Goal: Task Accomplishment & Management: Use online tool/utility

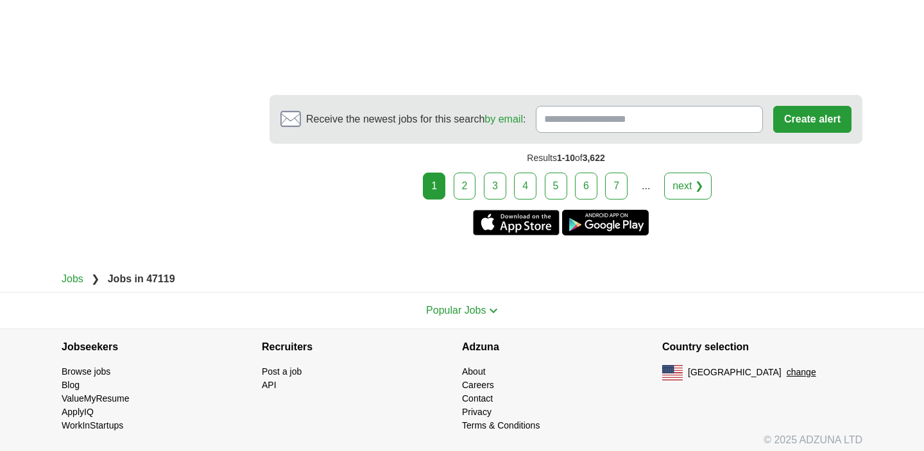
scroll to position [2309, 0]
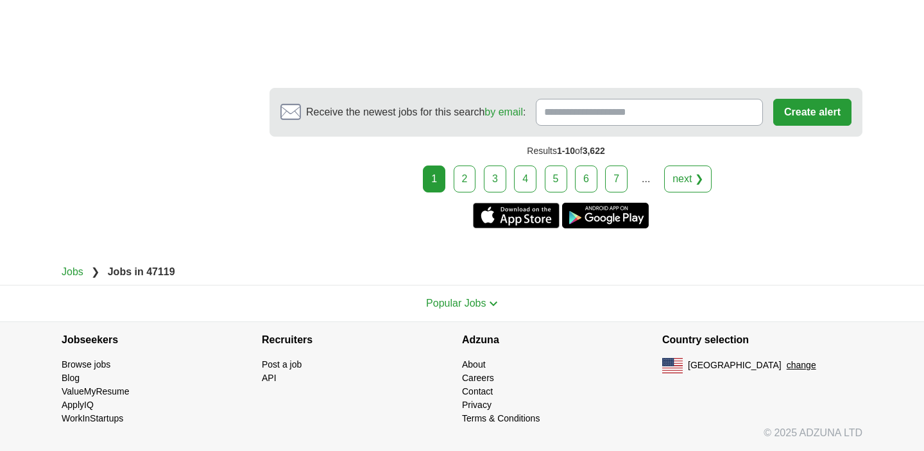
click at [473, 178] on link "2" at bounding box center [464, 178] width 22 height 27
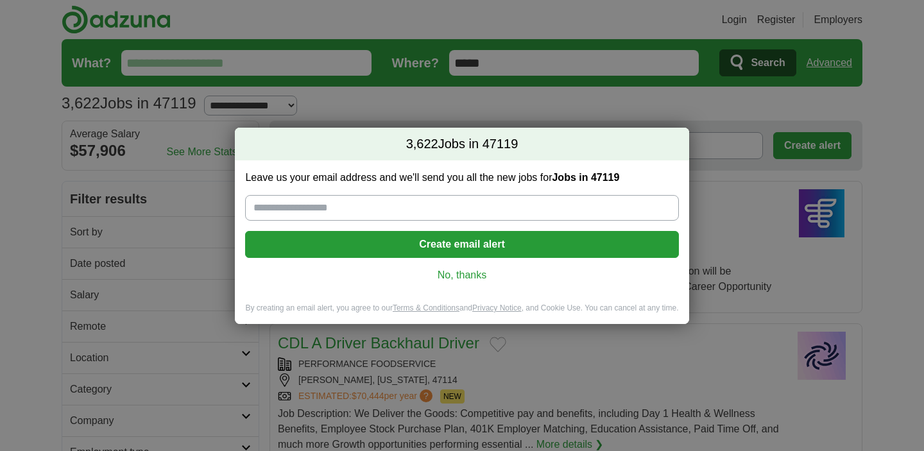
click at [451, 277] on link "No, thanks" at bounding box center [461, 275] width 412 height 14
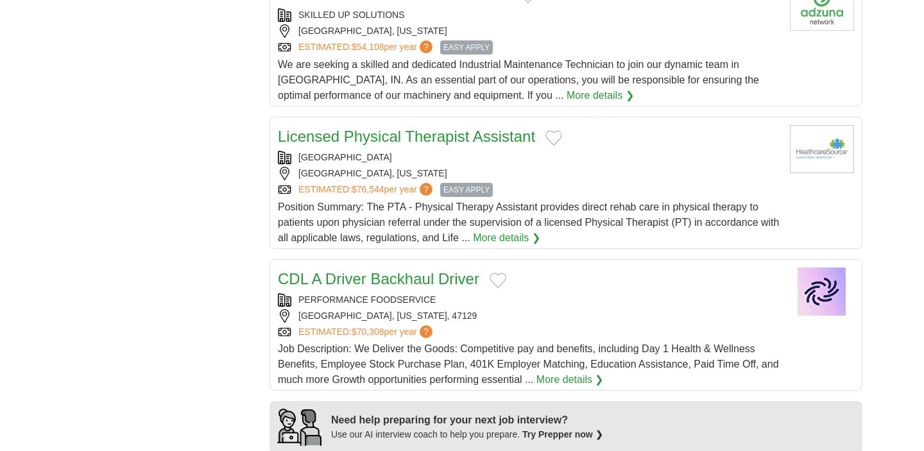
scroll to position [689, 0]
click at [425, 170] on div "[GEOGRAPHIC_DATA], [US_STATE]" at bounding box center [529, 171] width 502 height 13
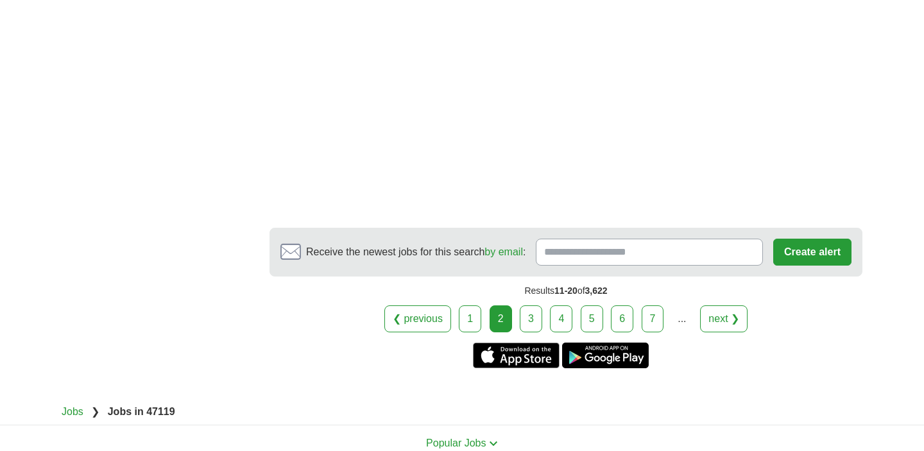
scroll to position [2102, 0]
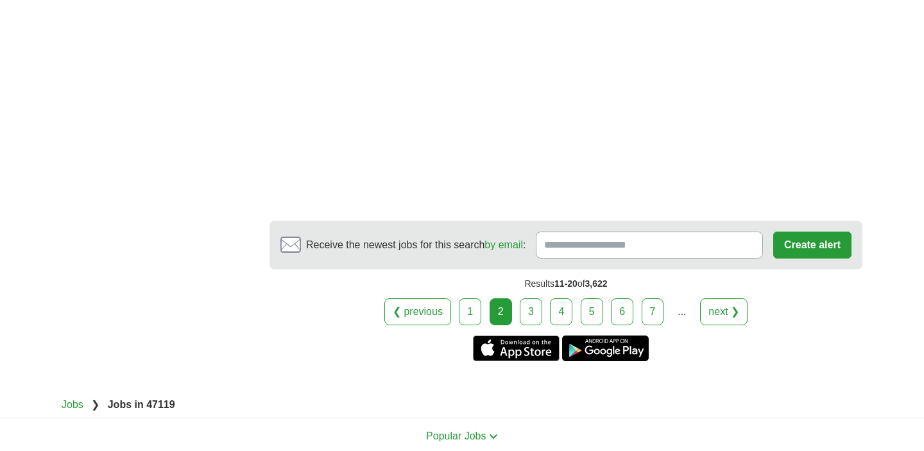
click at [531, 325] on link "3" at bounding box center [530, 311] width 22 height 27
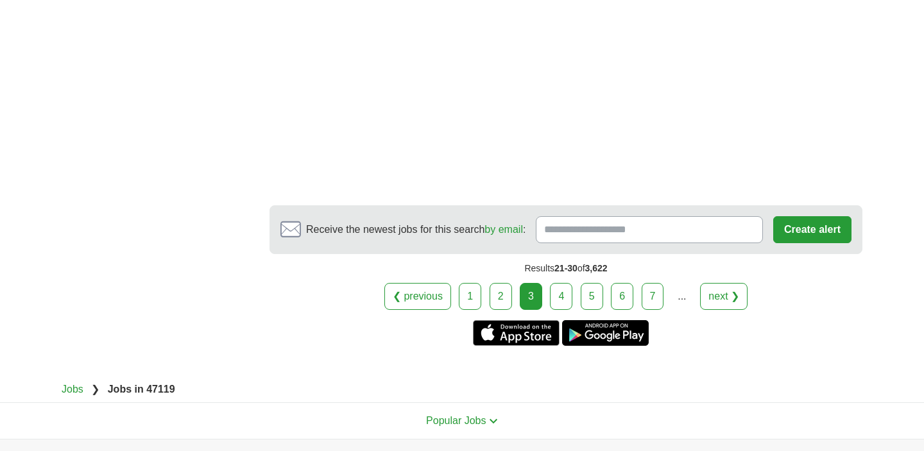
scroll to position [2175, 0]
click at [561, 285] on link "4" at bounding box center [561, 295] width 22 height 27
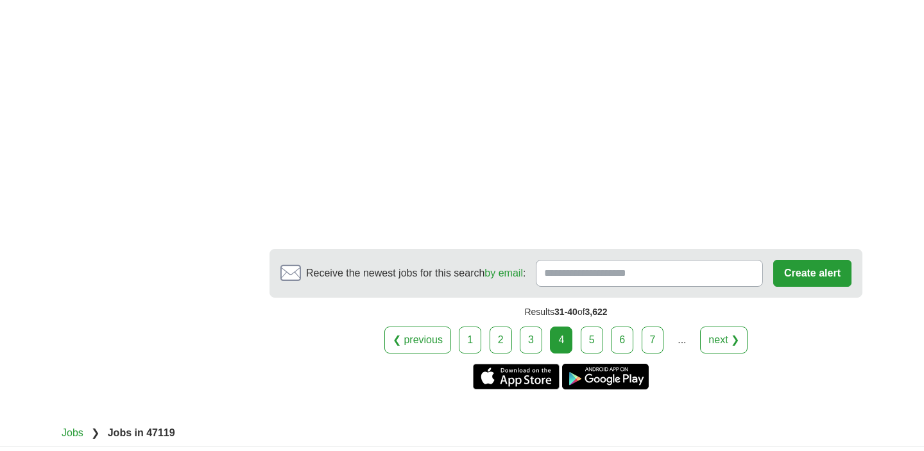
scroll to position [2175, 0]
click at [591, 353] on link "5" at bounding box center [591, 339] width 22 height 27
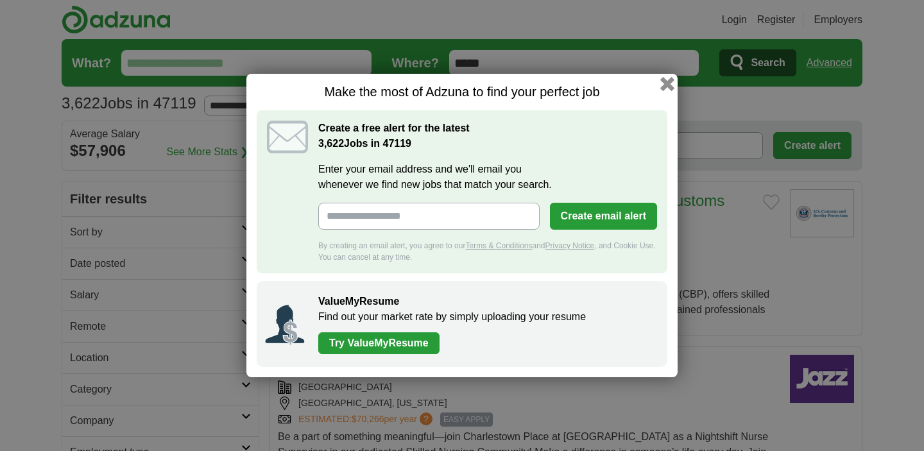
click at [668, 83] on button "button" at bounding box center [667, 84] width 14 height 14
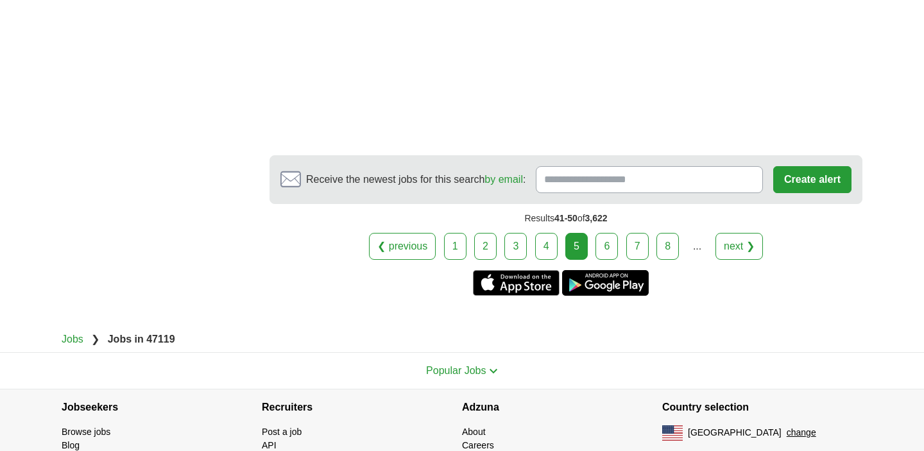
scroll to position [2374, 0]
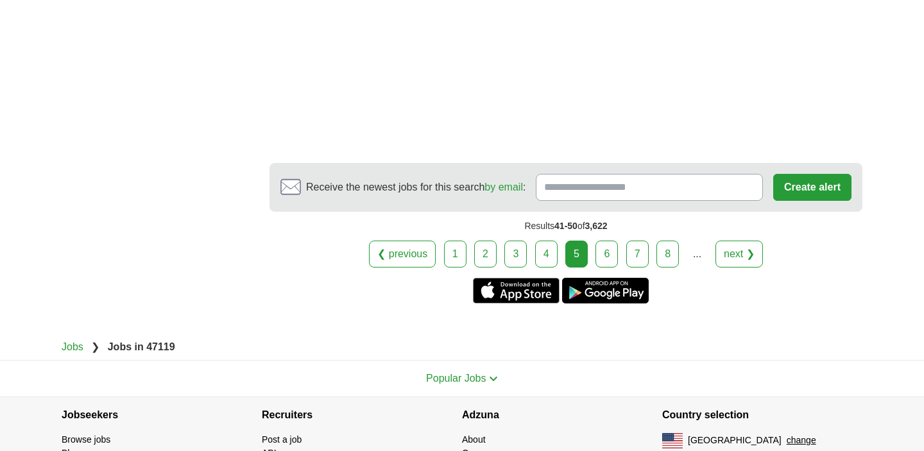
click at [612, 240] on link "6" at bounding box center [606, 253] width 22 height 27
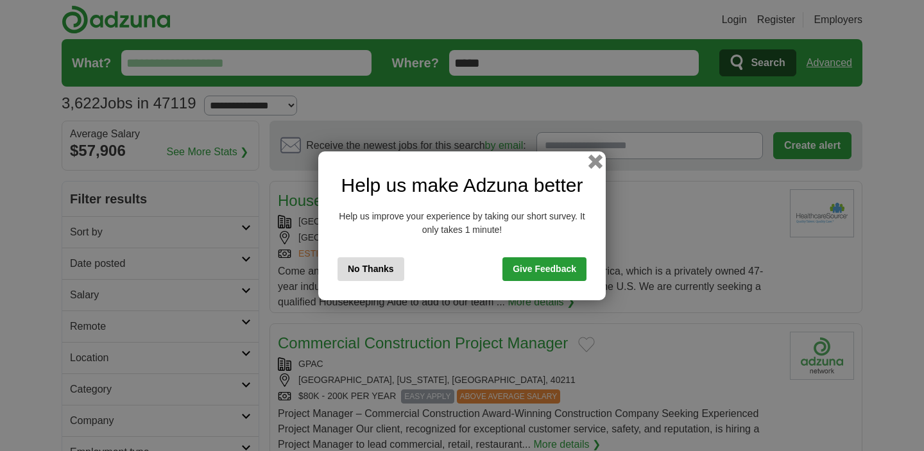
click at [598, 160] on button "button" at bounding box center [595, 161] width 14 height 14
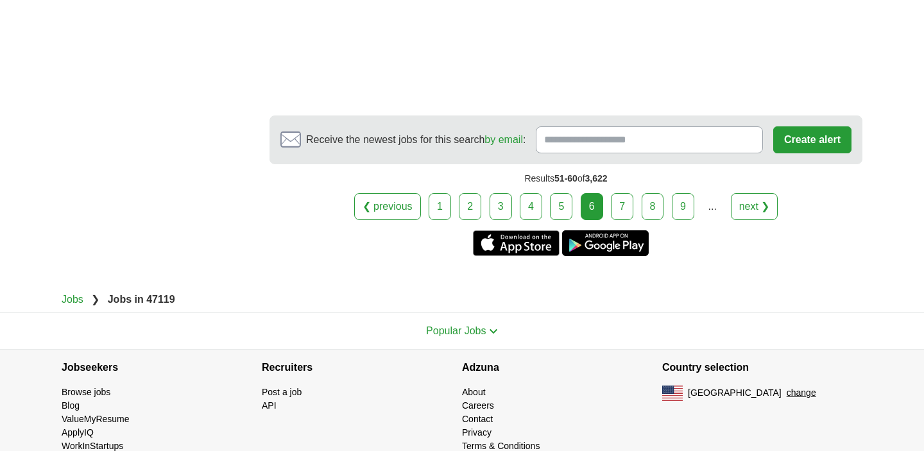
scroll to position [2313, 0]
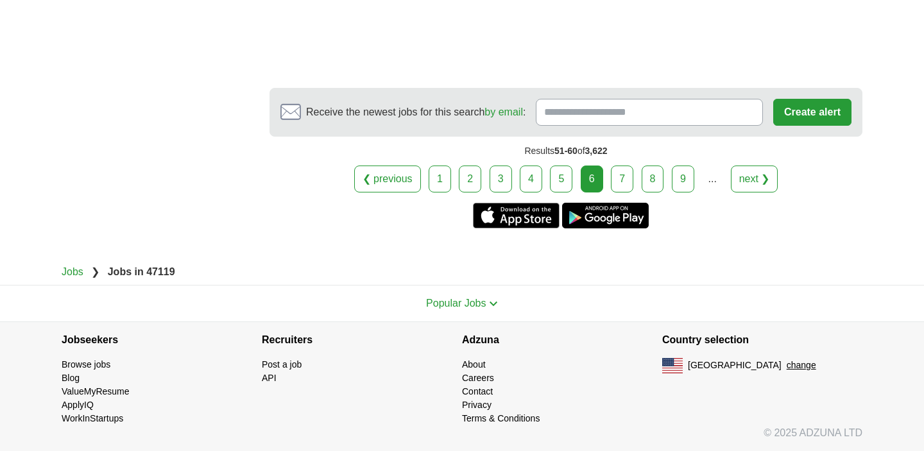
click at [627, 173] on link "7" at bounding box center [622, 178] width 22 height 27
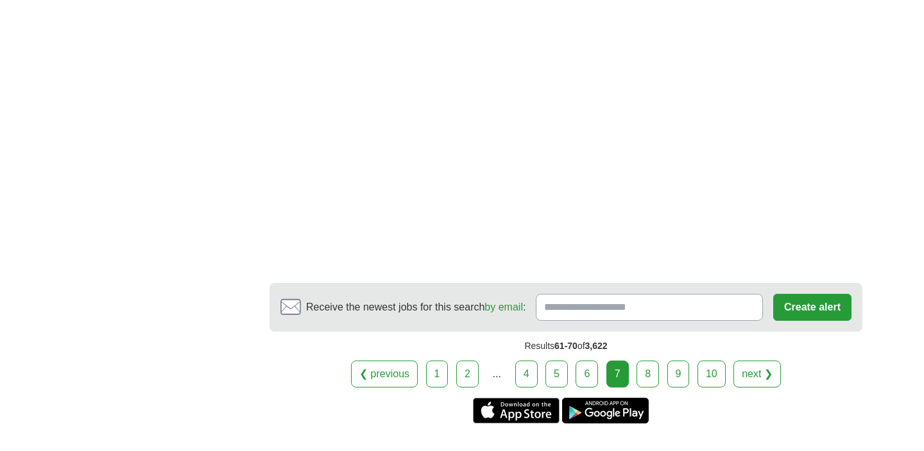
scroll to position [2068, 0]
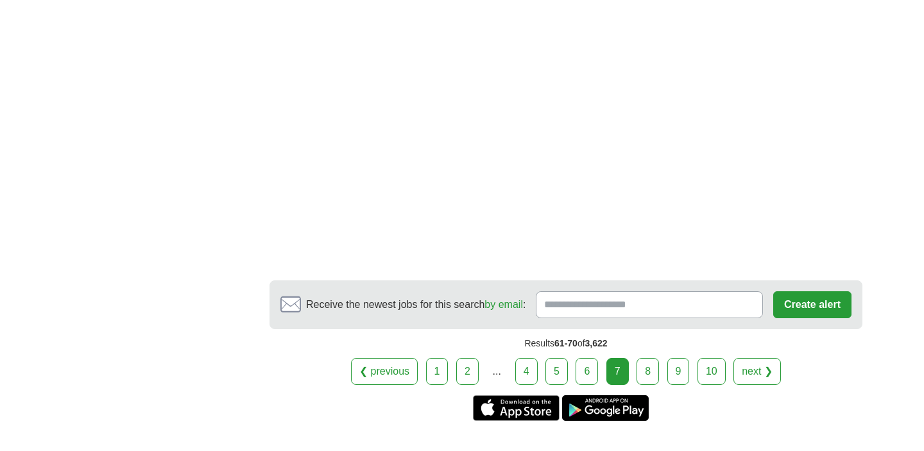
click at [643, 360] on link "8" at bounding box center [647, 371] width 22 height 27
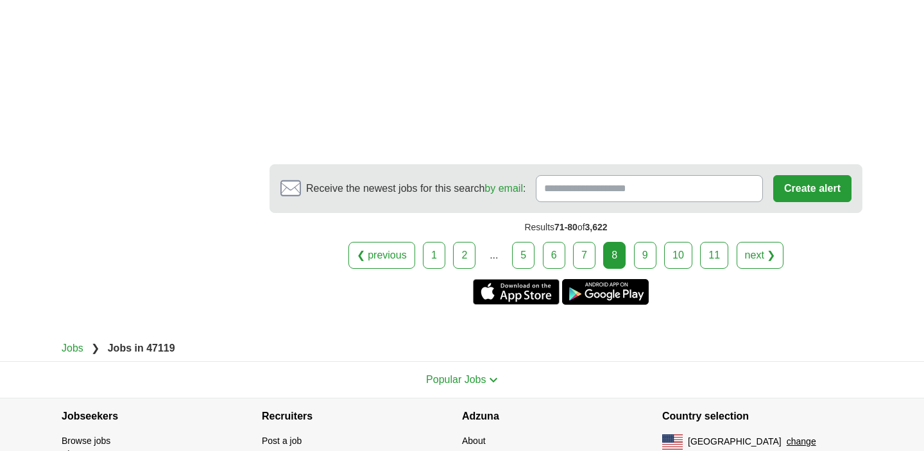
scroll to position [2257, 0]
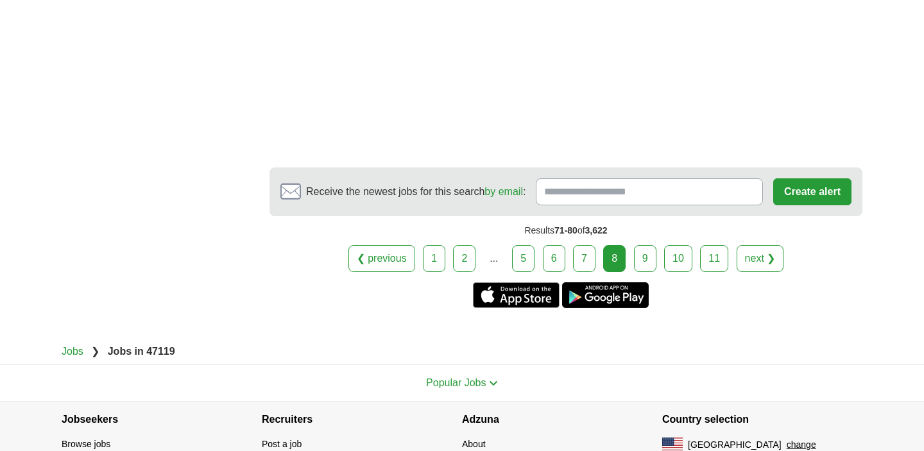
click at [637, 245] on link "9" at bounding box center [645, 258] width 22 height 27
